Goal: Task Accomplishment & Management: Complete application form

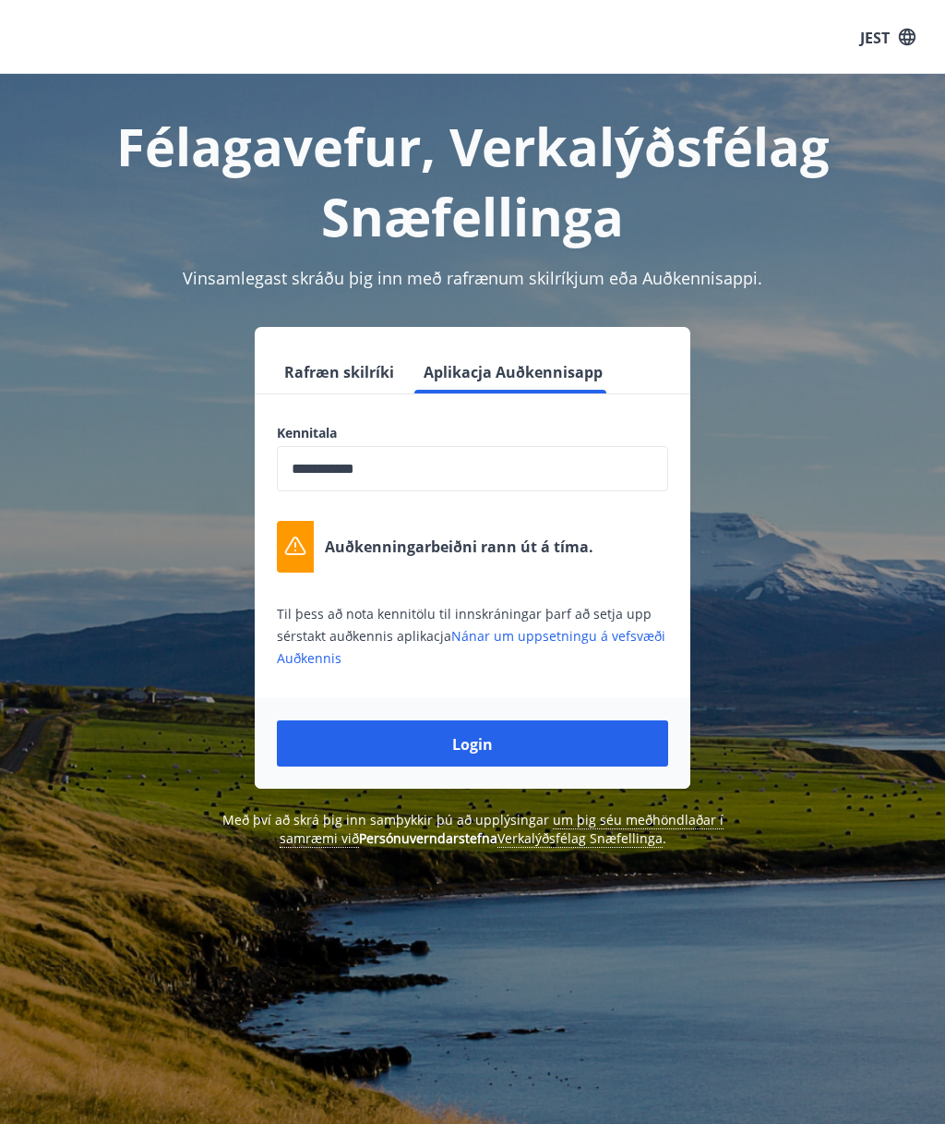
click at [369, 386] on button "Rafræn skilríki" at bounding box center [339, 371] width 125 height 44
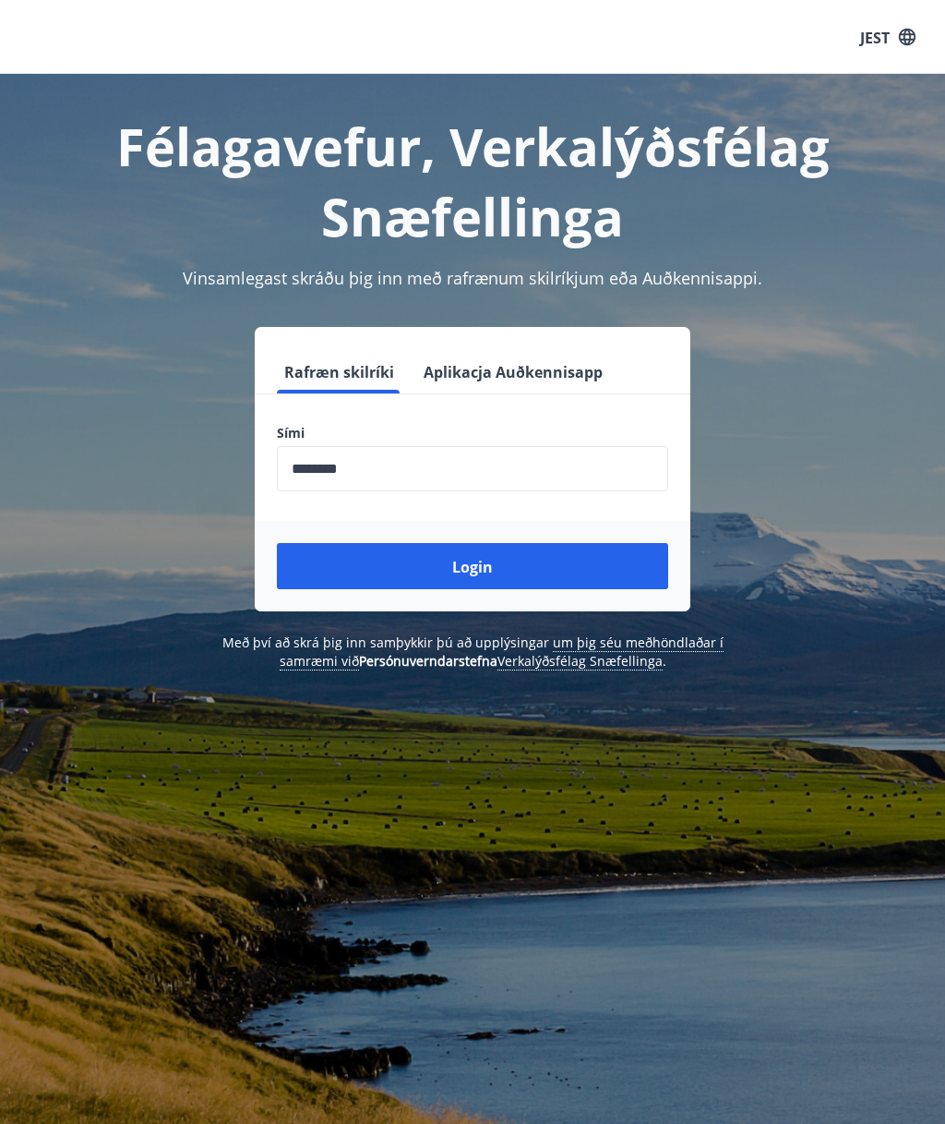
click at [580, 557] on button "Login" at bounding box center [472, 566] width 391 height 46
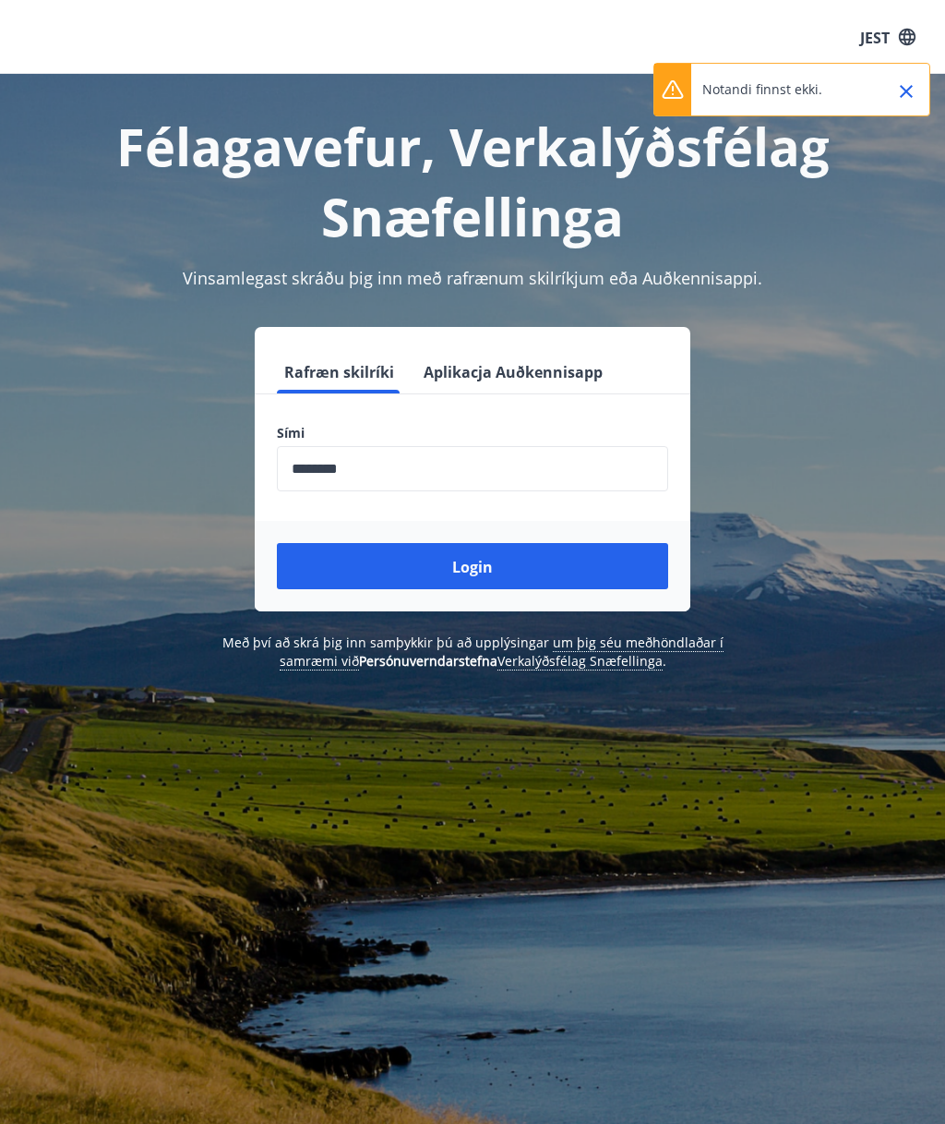
click at [828, 104] on div "Notandi finnst ekki." at bounding box center [792, 90] width 277 height 54
click at [902, 46] on icon "button" at bounding box center [907, 37] width 20 height 20
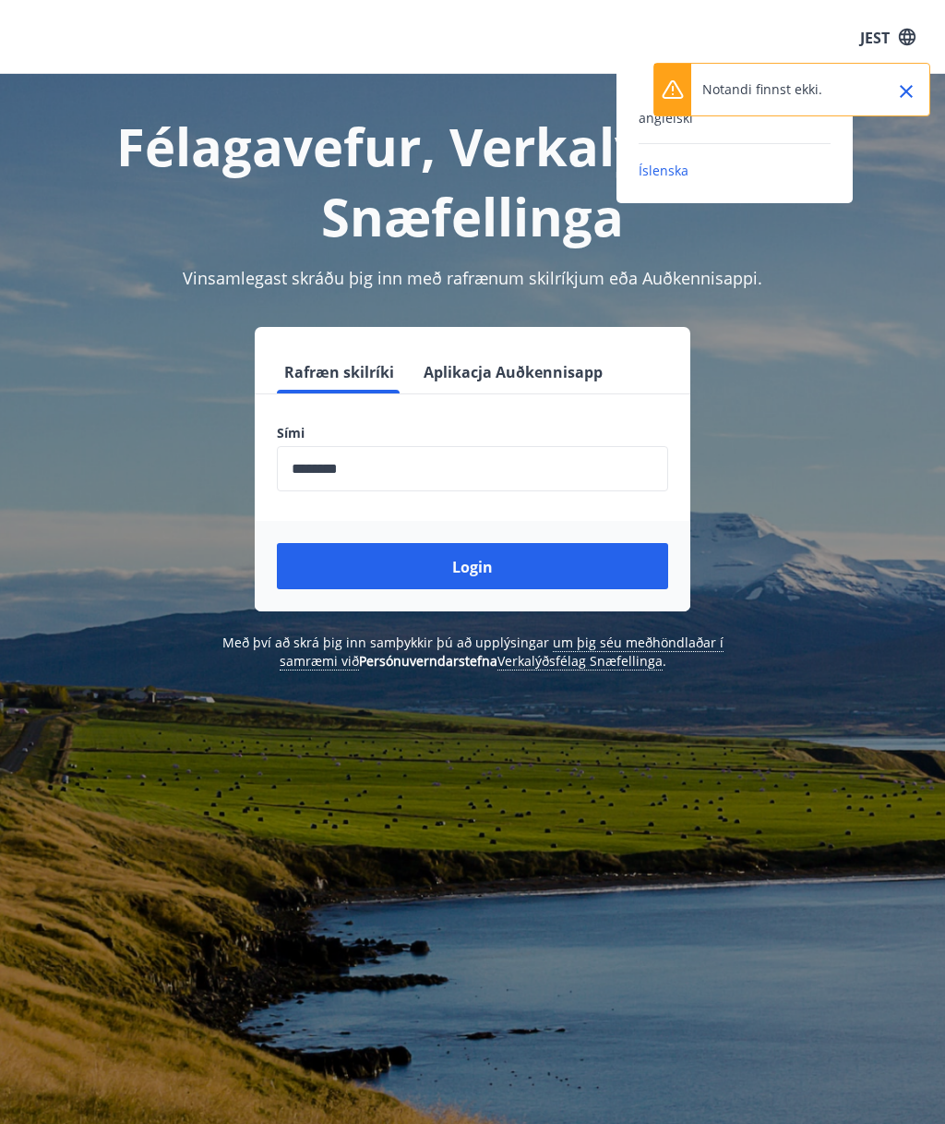
click at [648, 138] on div "angielski" at bounding box center [735, 125] width 192 height 38
click at [659, 120] on font "angielski" at bounding box center [666, 118] width 54 height 18
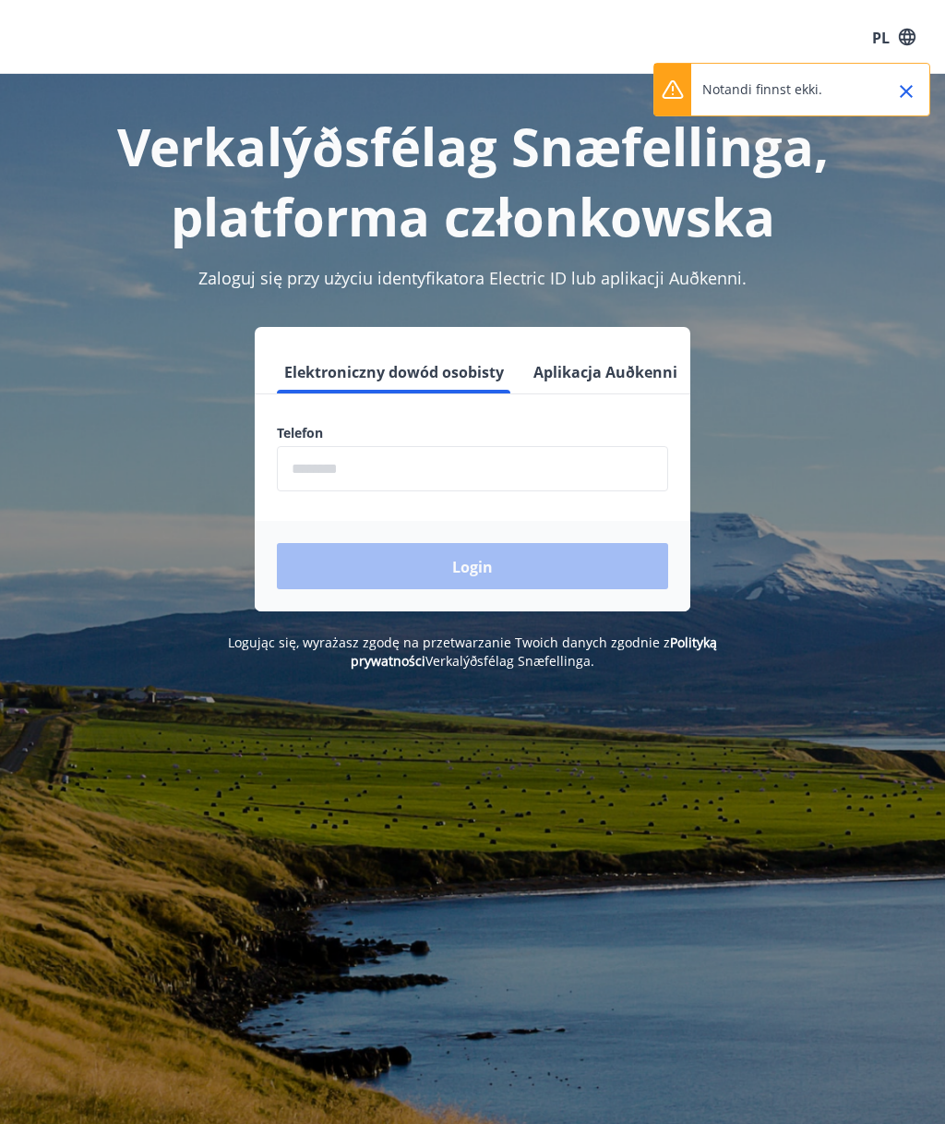
click at [619, 378] on font "Aplikacja Auðkenni" at bounding box center [606, 372] width 144 height 20
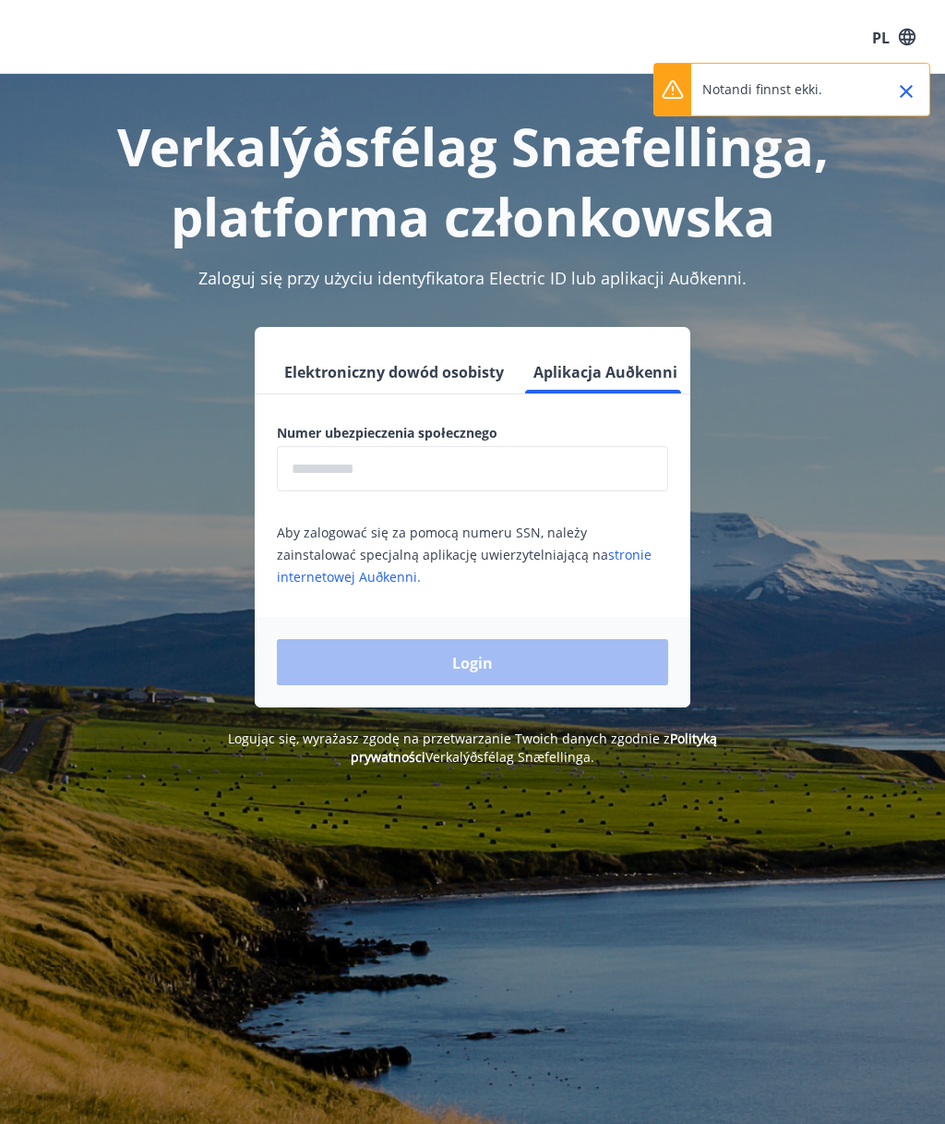
click at [604, 461] on input "text" at bounding box center [472, 468] width 391 height 45
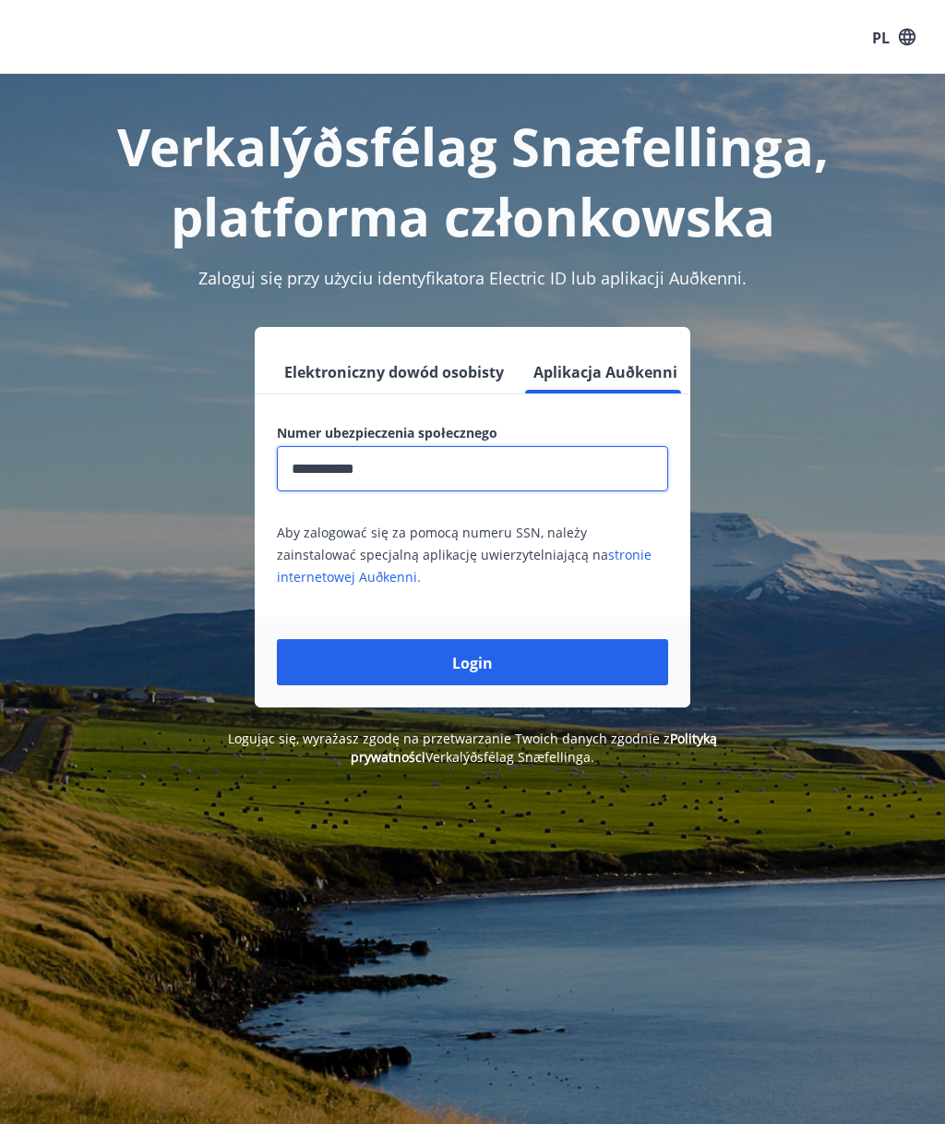
type input "**********"
click at [639, 666] on button "Login" at bounding box center [472, 662] width 391 height 46
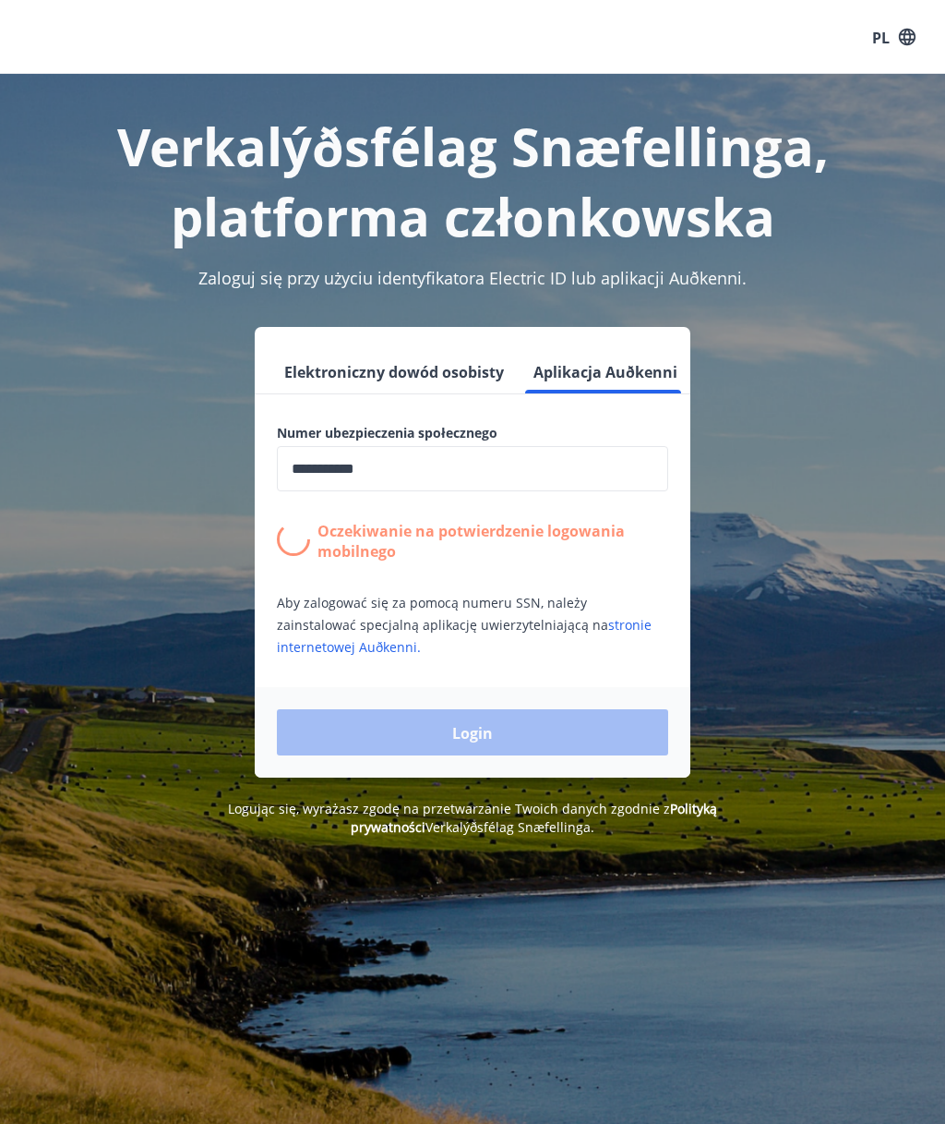
click at [613, 624] on font "stronie internetowej Auðkenni." at bounding box center [464, 636] width 375 height 40
